Goal: Task Accomplishment & Management: Manage account settings

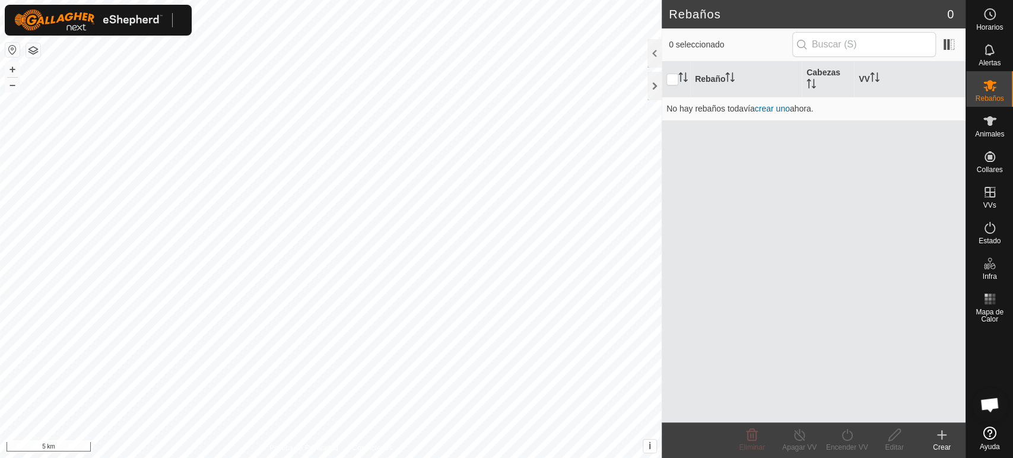
click at [167, 23] on div at bounding box center [98, 20] width 187 height 31
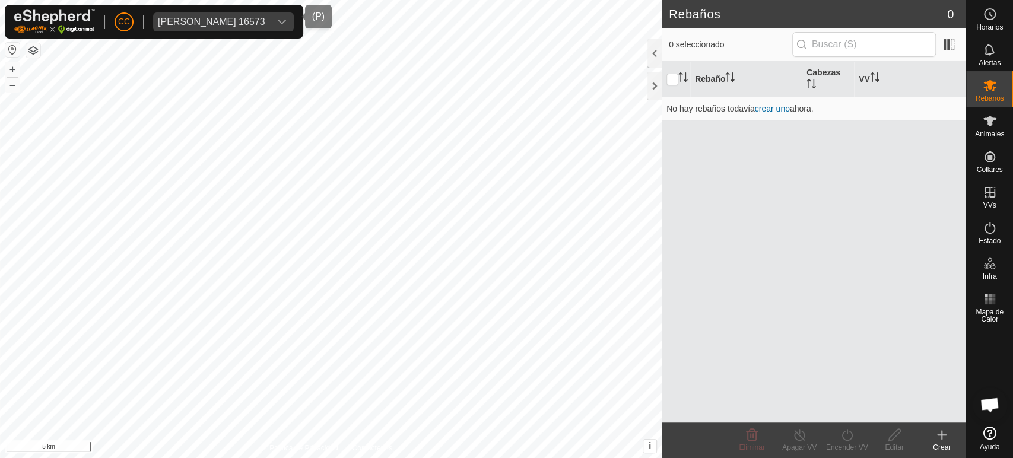
click at [189, 28] on span "[PERSON_NAME] 16573" at bounding box center [211, 21] width 117 height 19
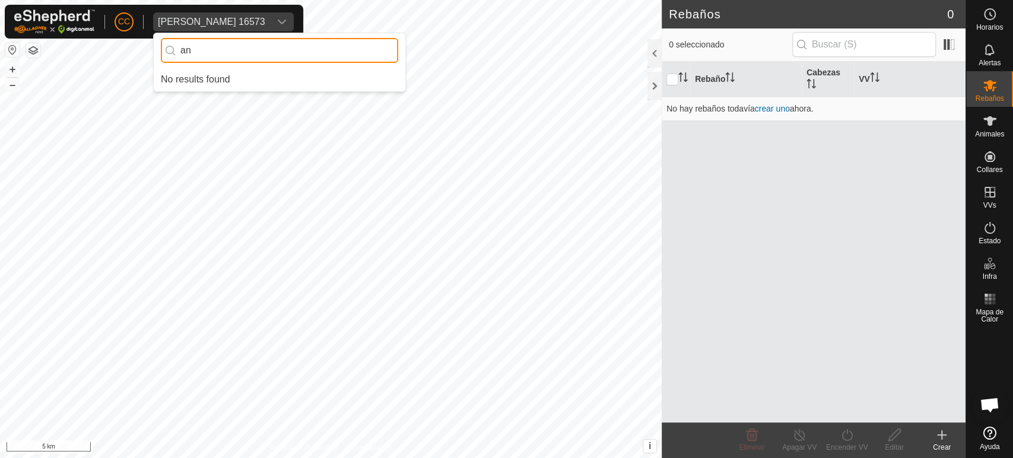
type input "a"
type input "r"
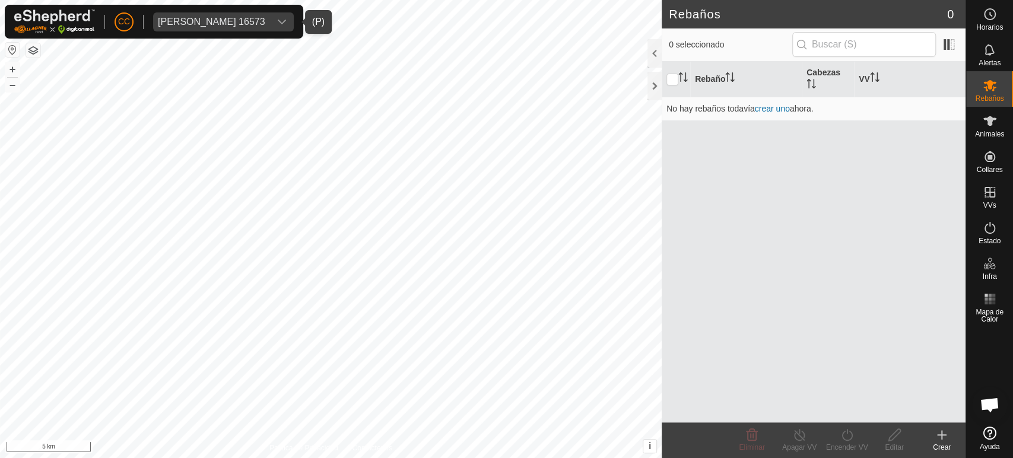
click at [237, 20] on div "[PERSON_NAME] 16573" at bounding box center [211, 21] width 107 height 9
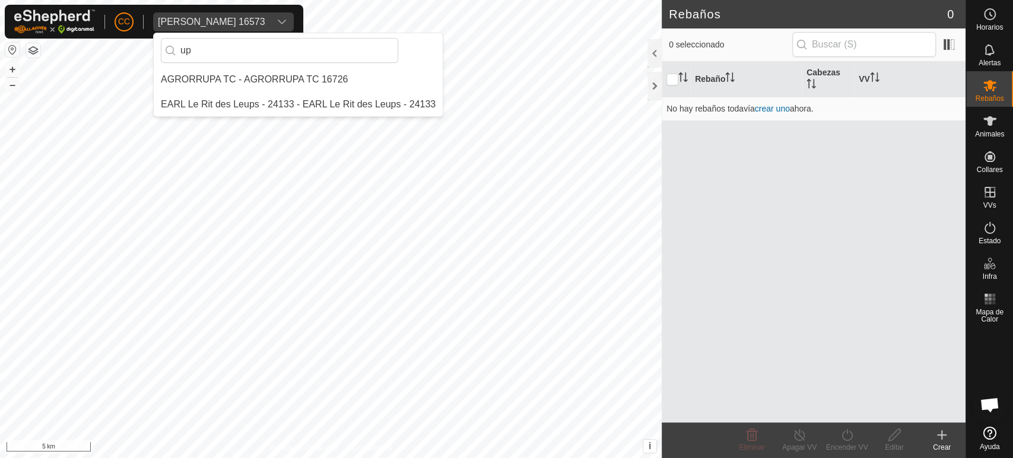
type input "u"
